Goal: Information Seeking & Learning: Learn about a topic

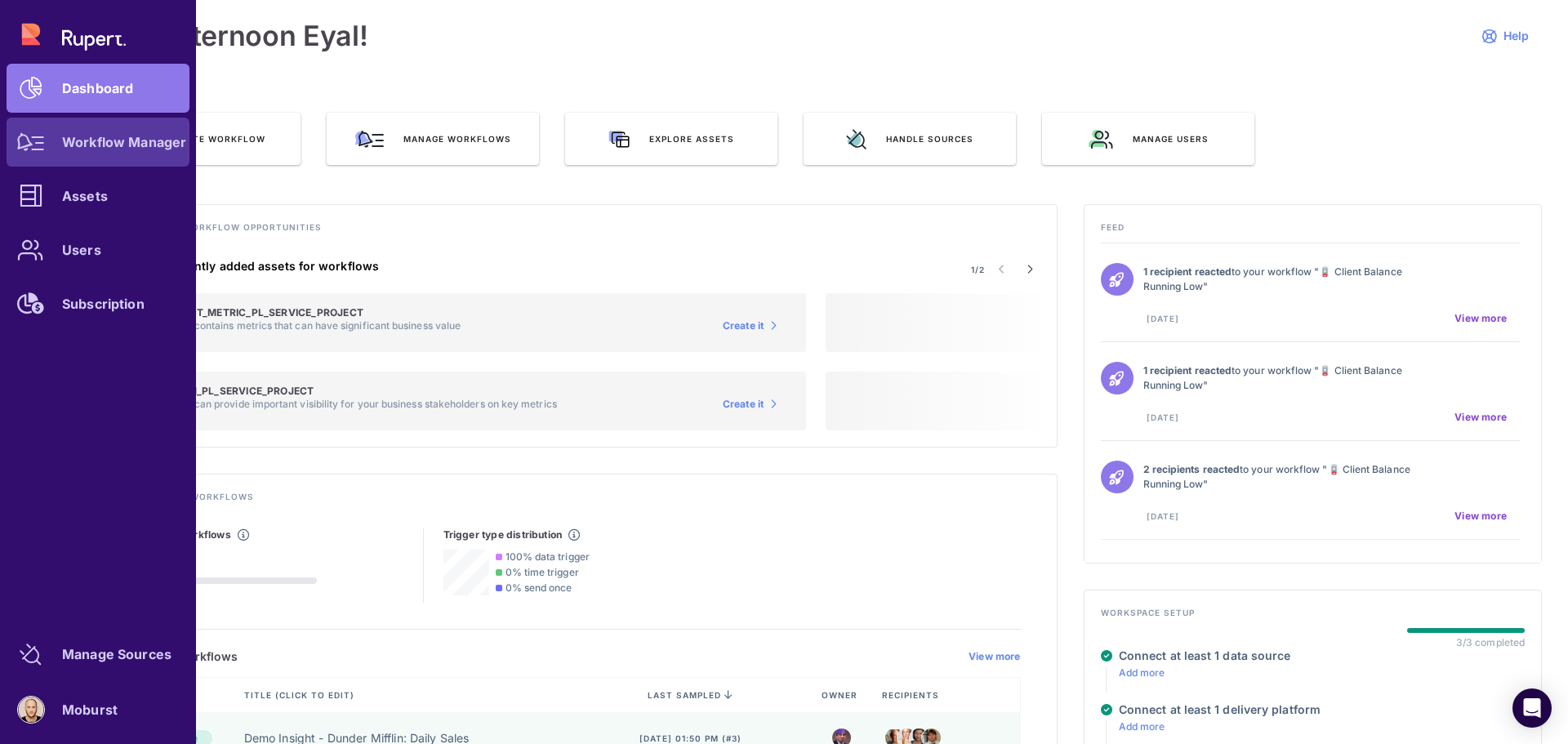
click at [93, 152] on link "Workflow Manager" at bounding box center [98, 142] width 183 height 49
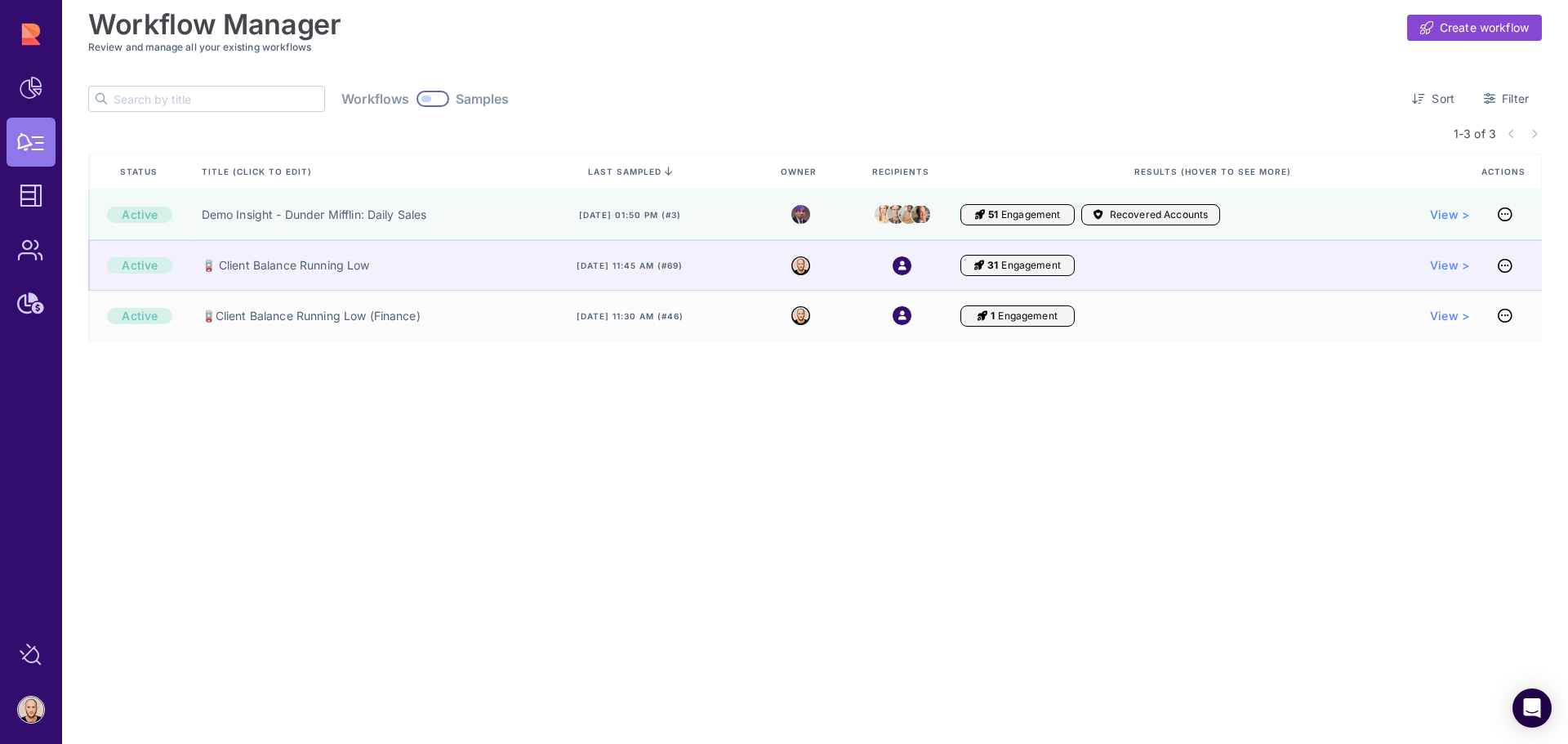
click at [442, 274] on div "🪫 Client Balance Running Low" at bounding box center [350, 265] width 321 height 51
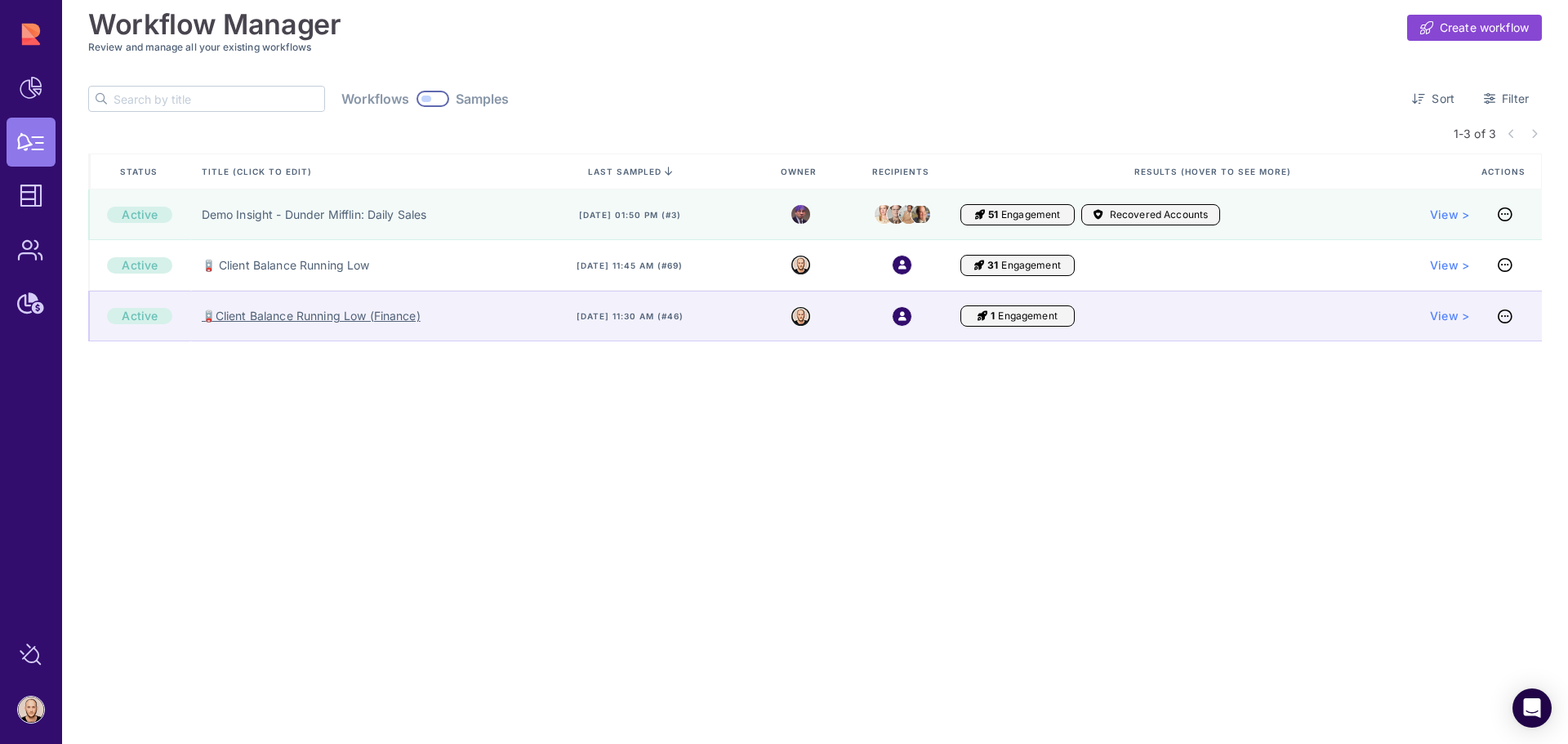
click at [380, 316] on link "🪫Client Balance Running Low (Finance)" at bounding box center [311, 315] width 219 height 16
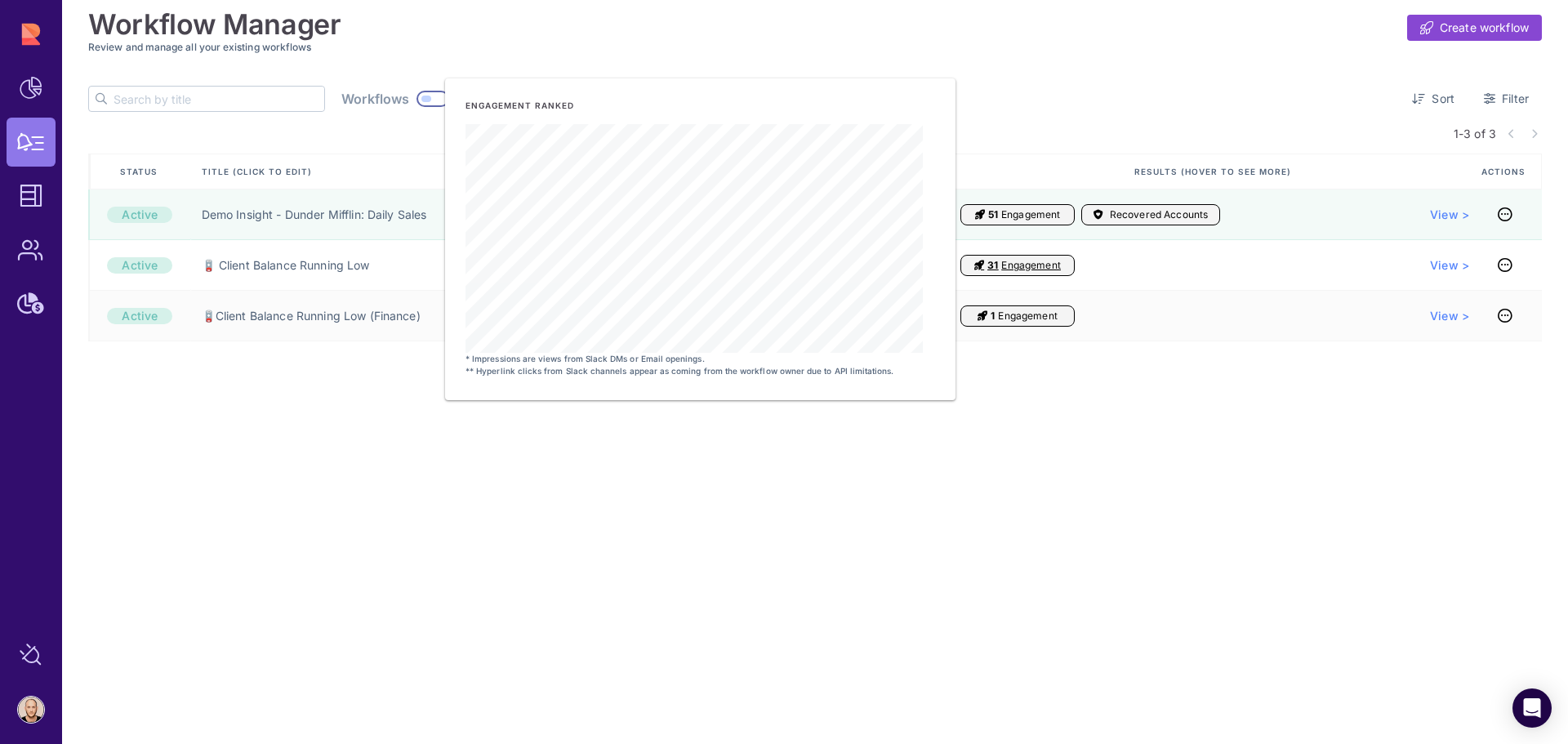
click at [1213, 445] on div "Workflow Manager Create workflow Review and manage all your existing workflows …" at bounding box center [816, 372] width 1506 height 744
click at [994, 62] on div "Workflow Manager Create workflow Review and manage all your existing workflows …" at bounding box center [815, 217] width 1454 height 434
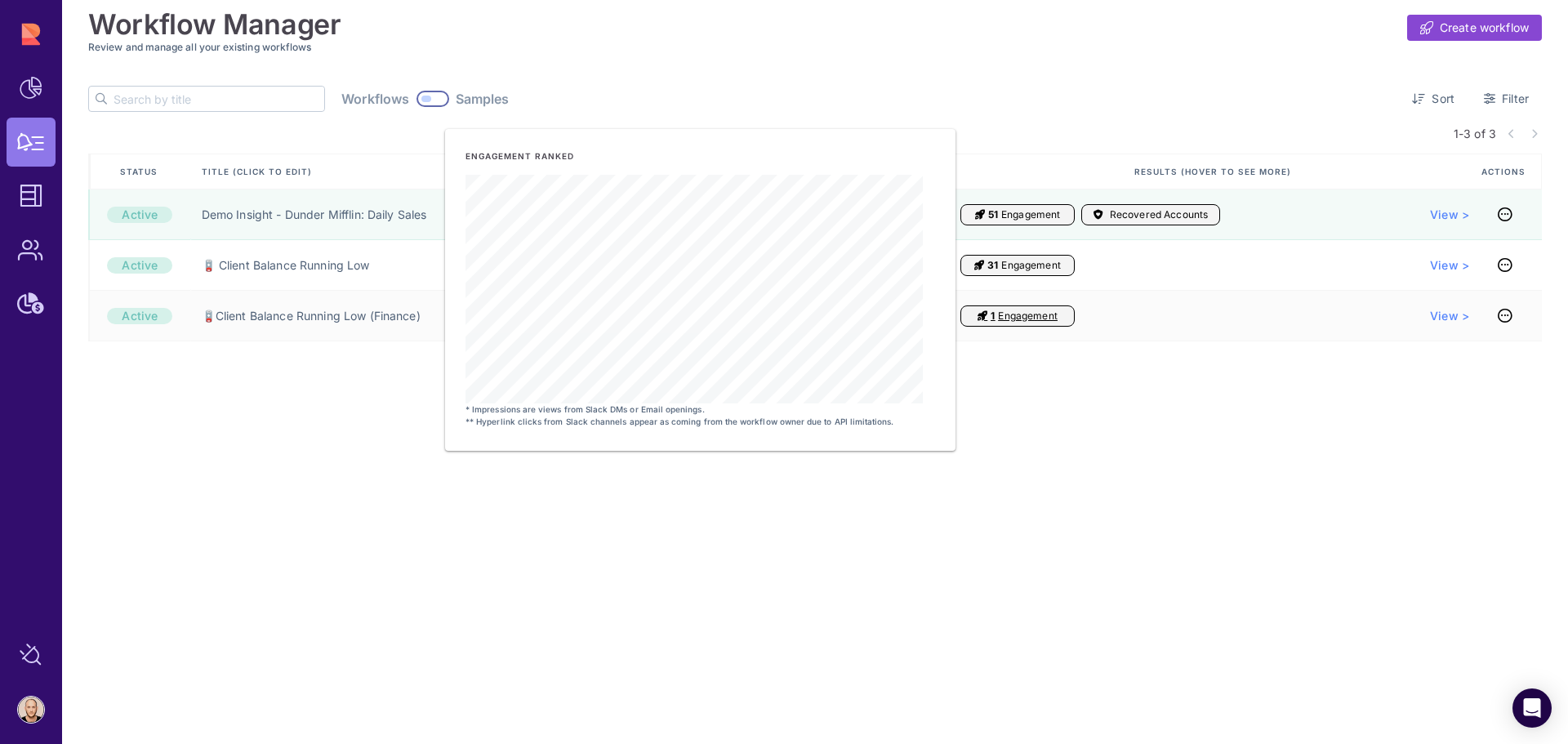
click at [738, 511] on div "Workflow Manager Create workflow Review and manage all your existing workflows …" at bounding box center [816, 372] width 1506 height 744
click at [1103, 510] on div "Workflow Manager Create workflow Review and manage all your existing workflows …" at bounding box center [816, 372] width 1506 height 744
click at [667, 49] on h3 "Review and manage all your existing workflows" at bounding box center [815, 47] width 1454 height 12
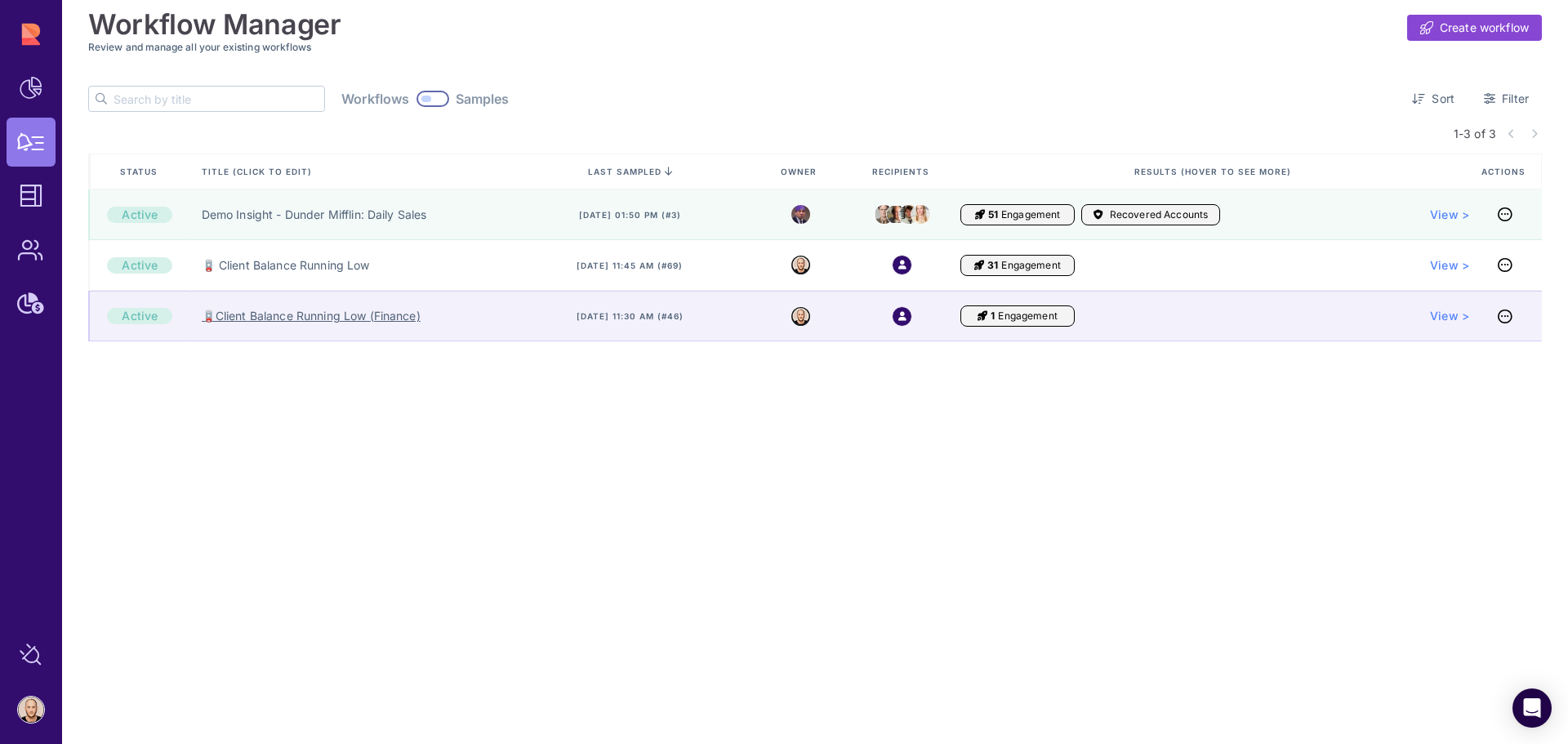
click at [373, 321] on link "🪫Client Balance Running Low (Finance)" at bounding box center [311, 315] width 219 height 16
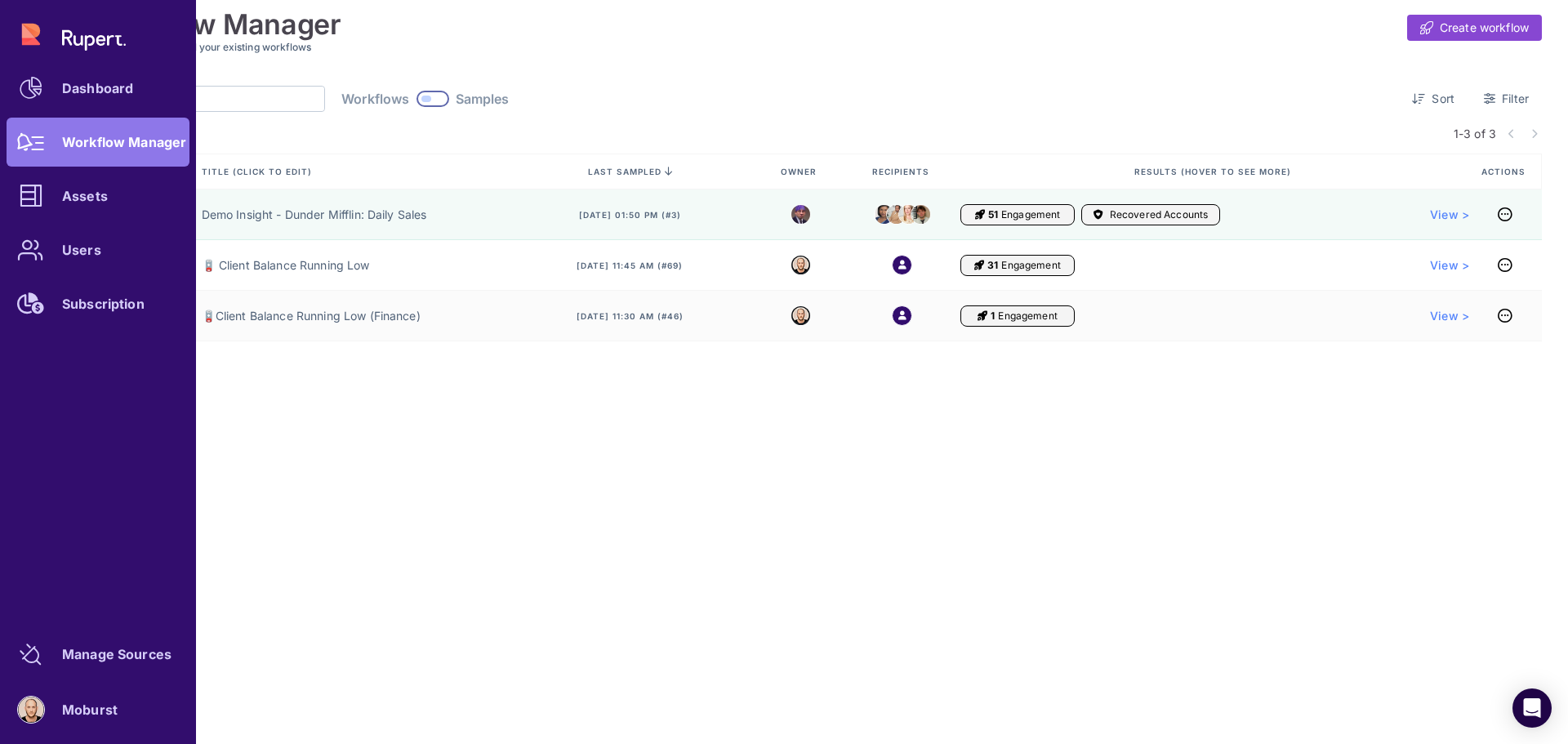
click at [52, 196] on div at bounding box center [31, 195] width 49 height 49
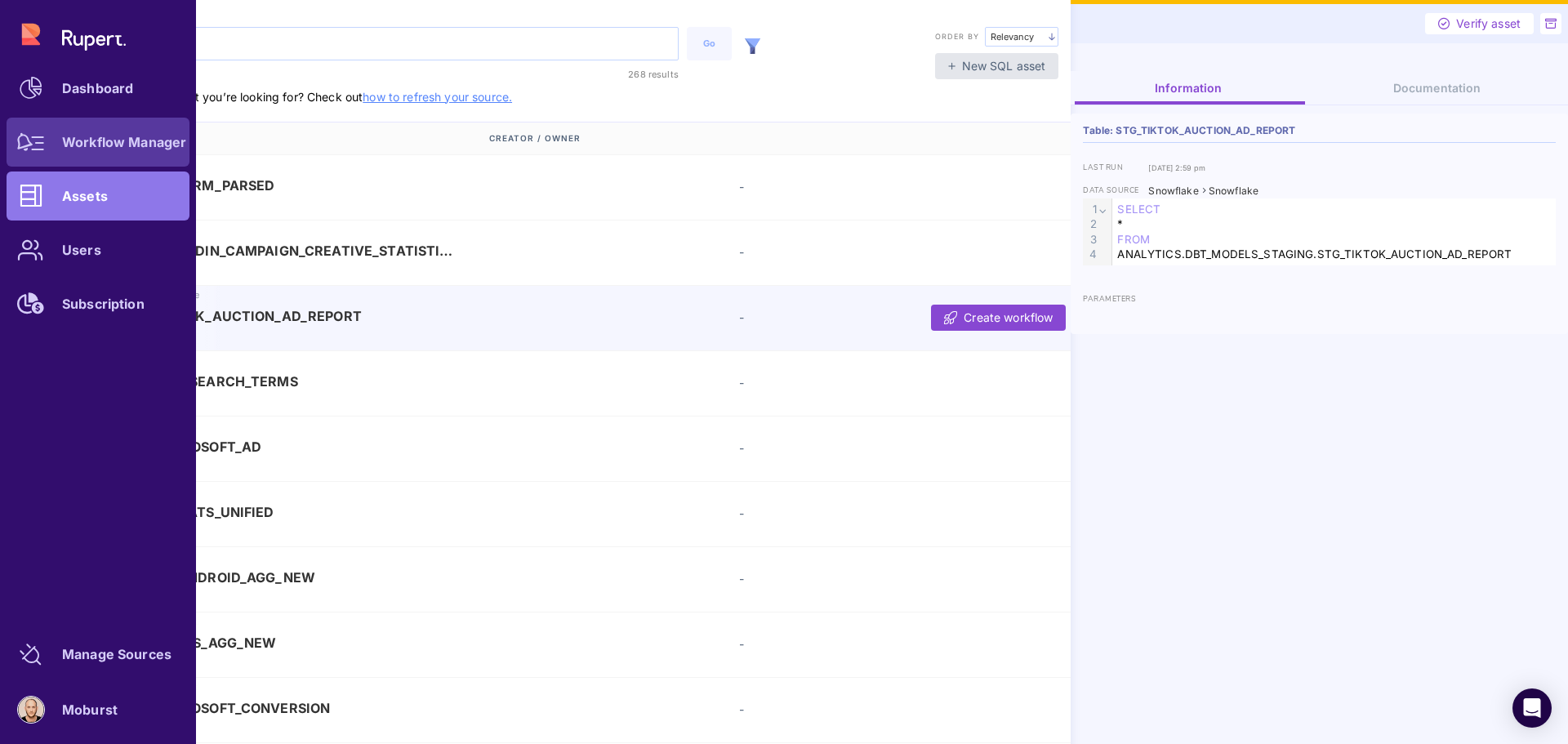
click at [110, 140] on div "Workflow Manager" at bounding box center [124, 142] width 124 height 10
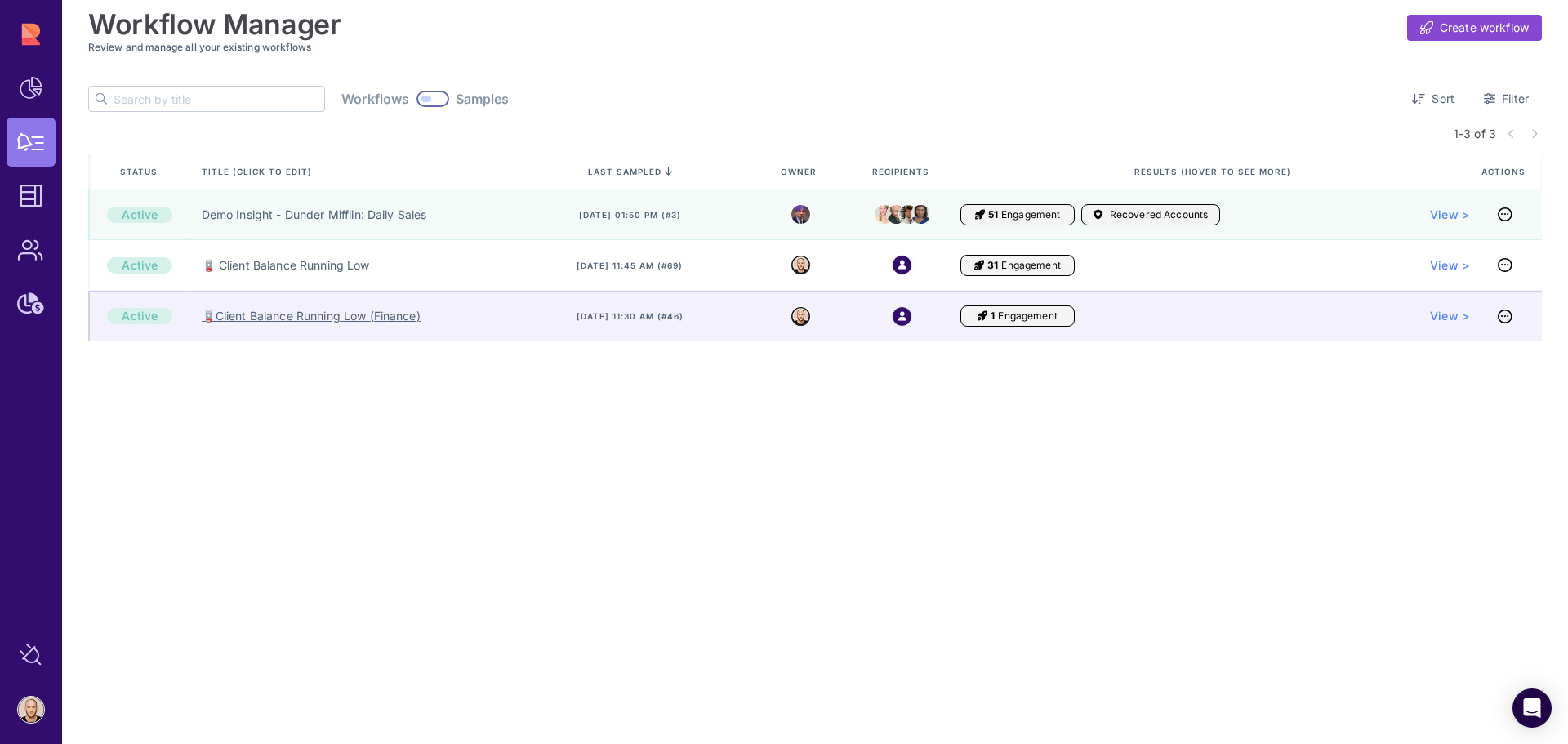
click at [326, 323] on link "🪫Client Balance Running Low (Finance)" at bounding box center [311, 315] width 219 height 16
click at [1460, 314] on span "View >" at bounding box center [1450, 315] width 40 height 16
